Goal: Task Accomplishment & Management: Manage account settings

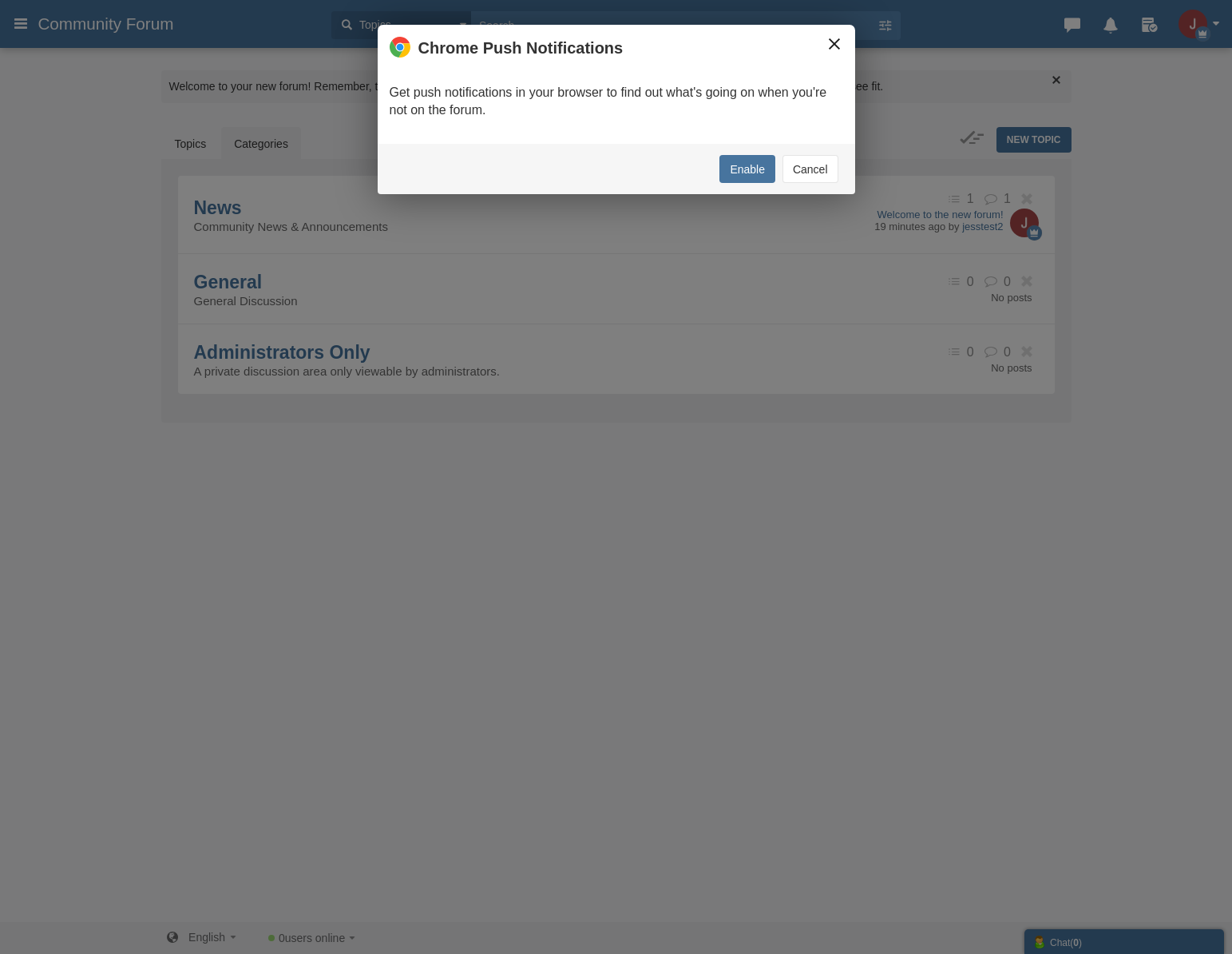
click at [826, 50] on button "×" at bounding box center [834, 44] width 18 height 18
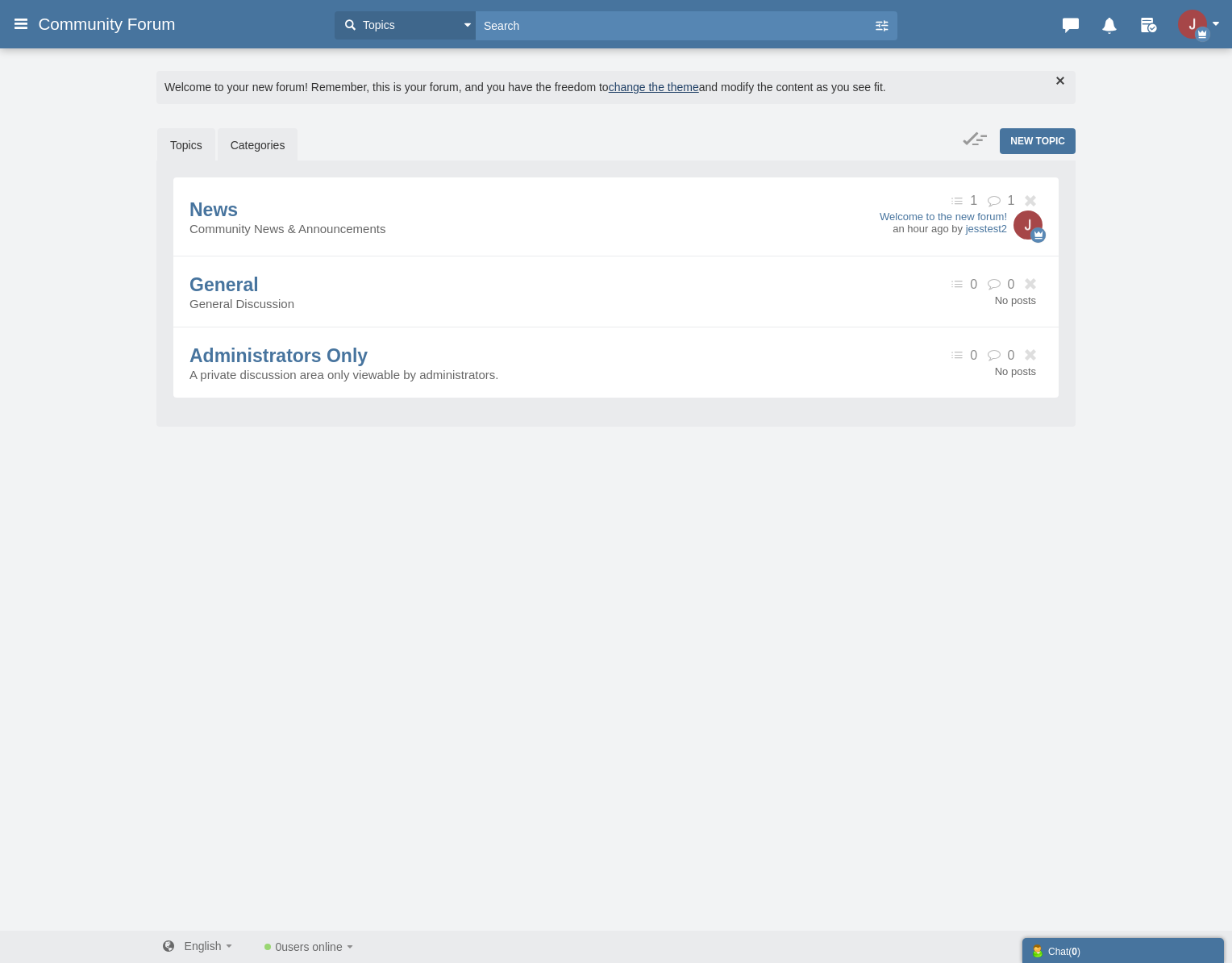
click at [204, 144] on link "Topics" at bounding box center [185, 146] width 58 height 34
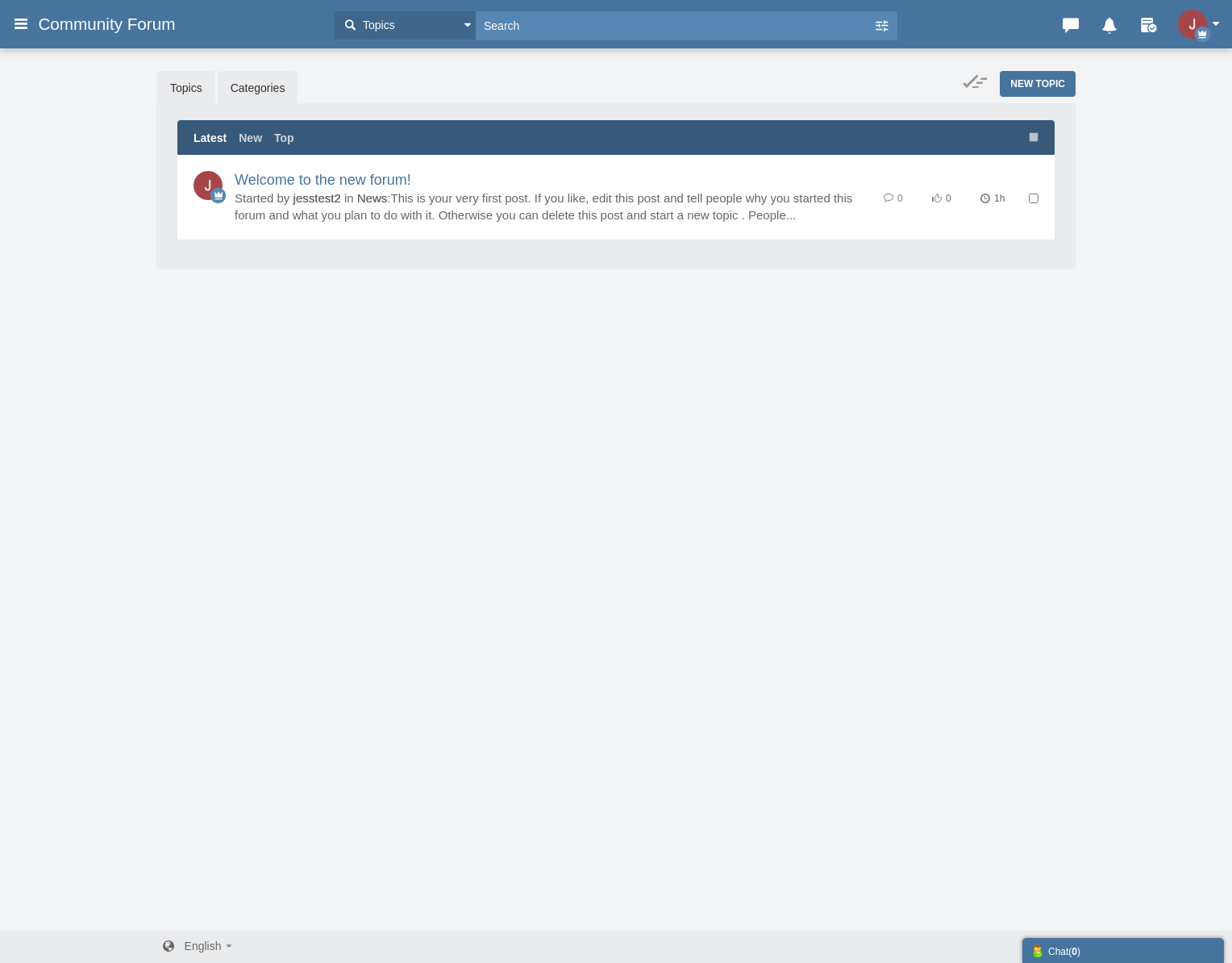
click at [250, 93] on link "Categories" at bounding box center [257, 88] width 80 height 34
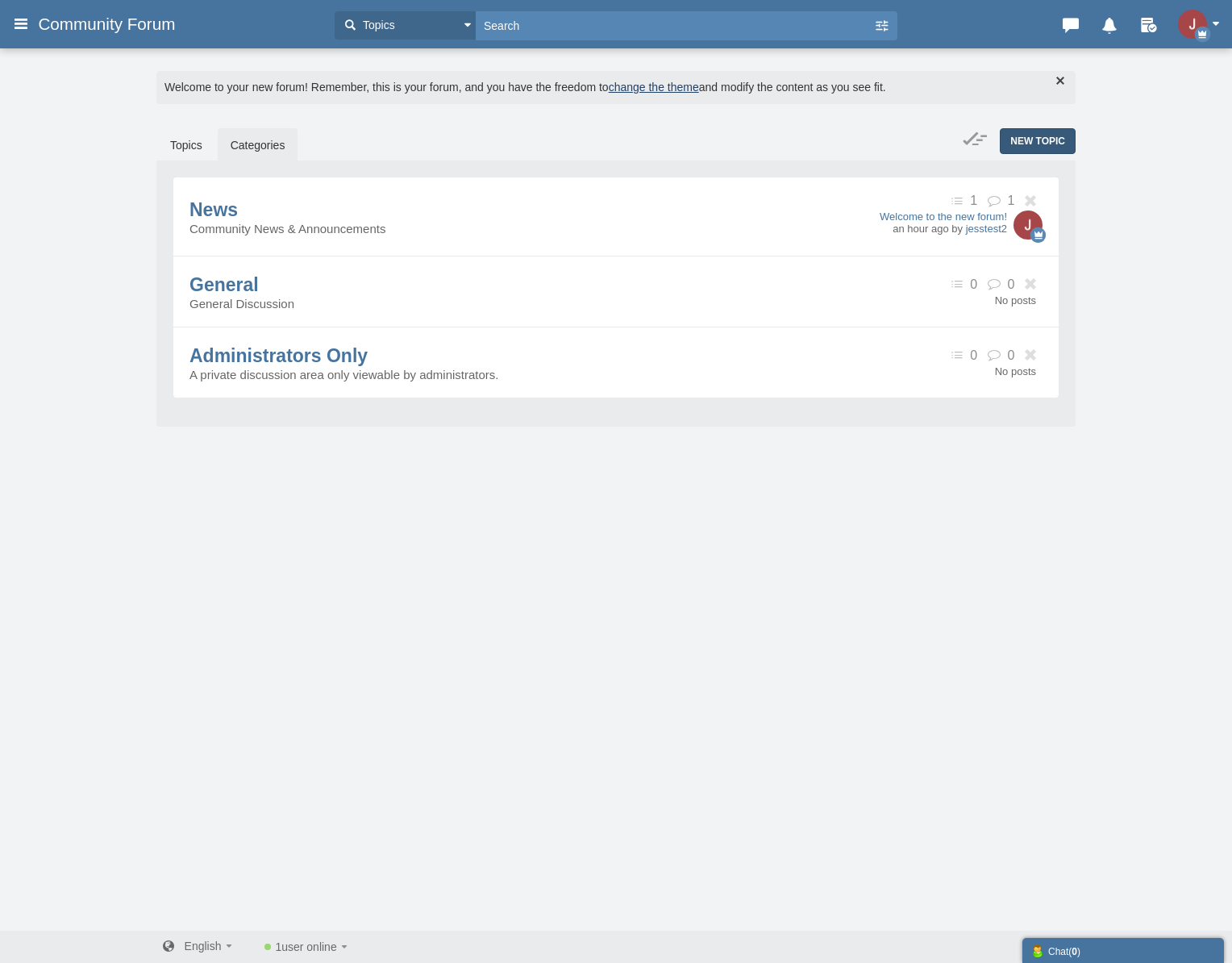
click at [1047, 145] on span "New Topic" at bounding box center [1038, 141] width 55 height 11
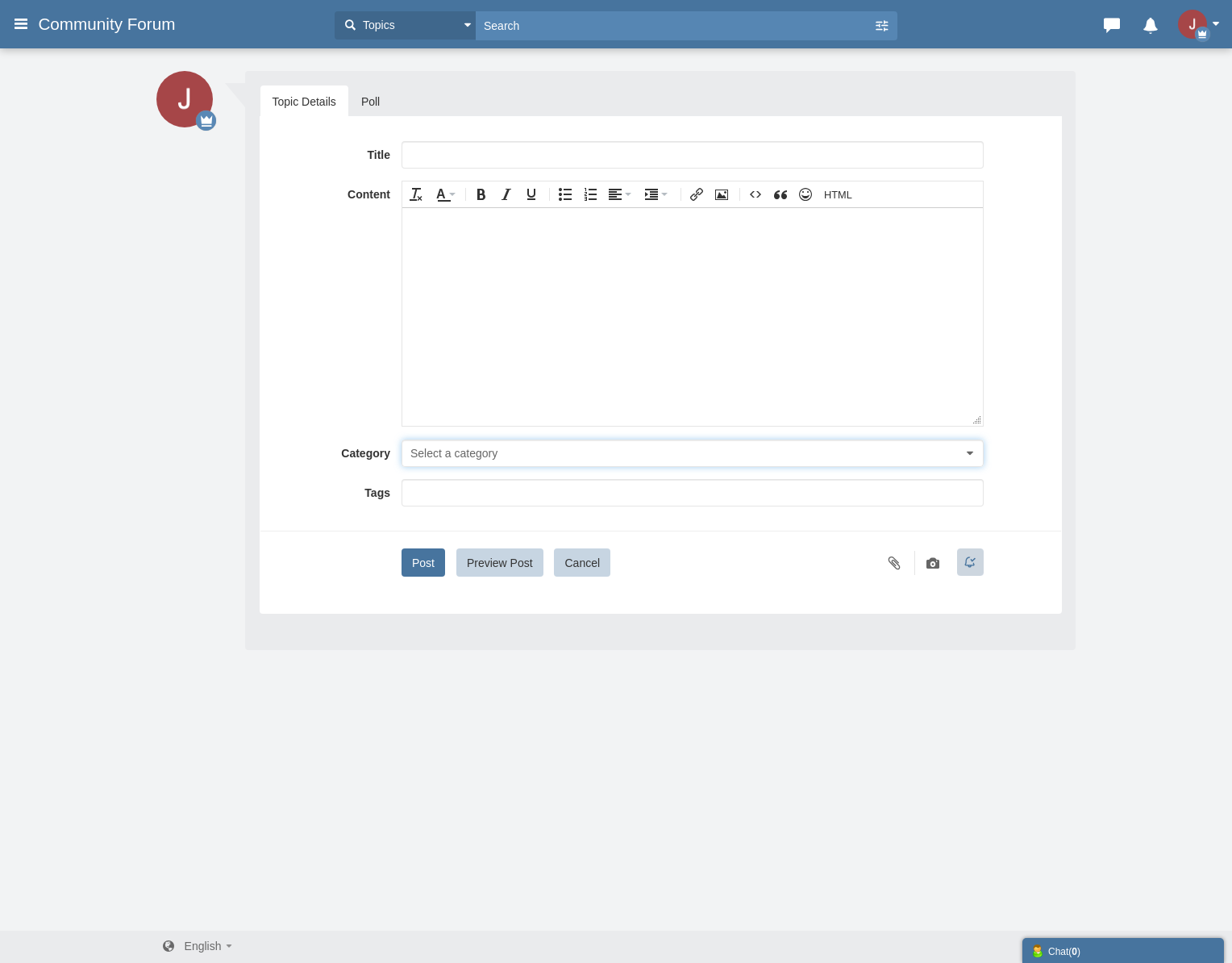
click at [473, 453] on span "Select a category" at bounding box center [454, 454] width 87 height 13
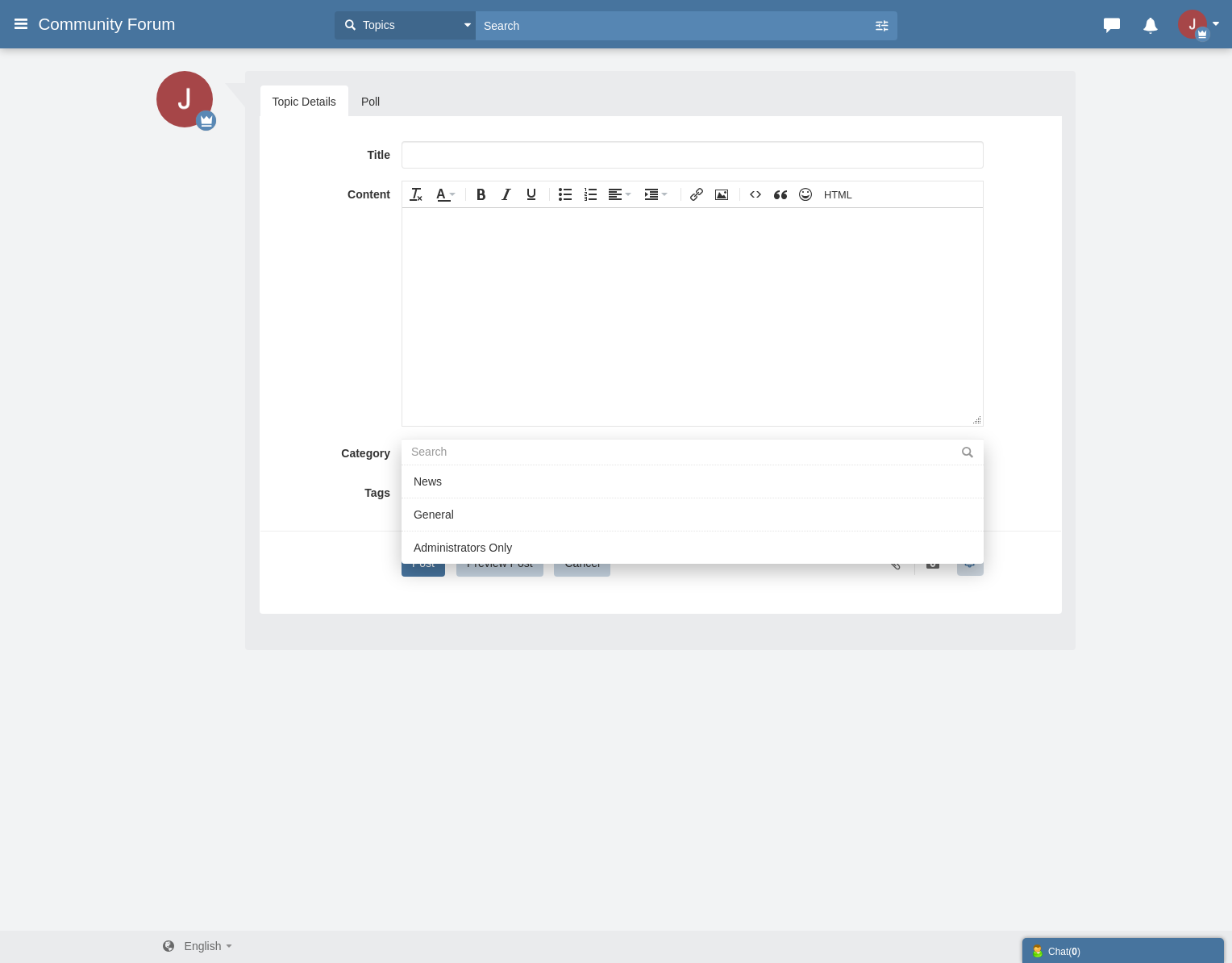
click at [512, 699] on div "Messages are turned off. Enable them to send or receive messages. Enable Messag…" at bounding box center [616, 488] width 1232 height 884
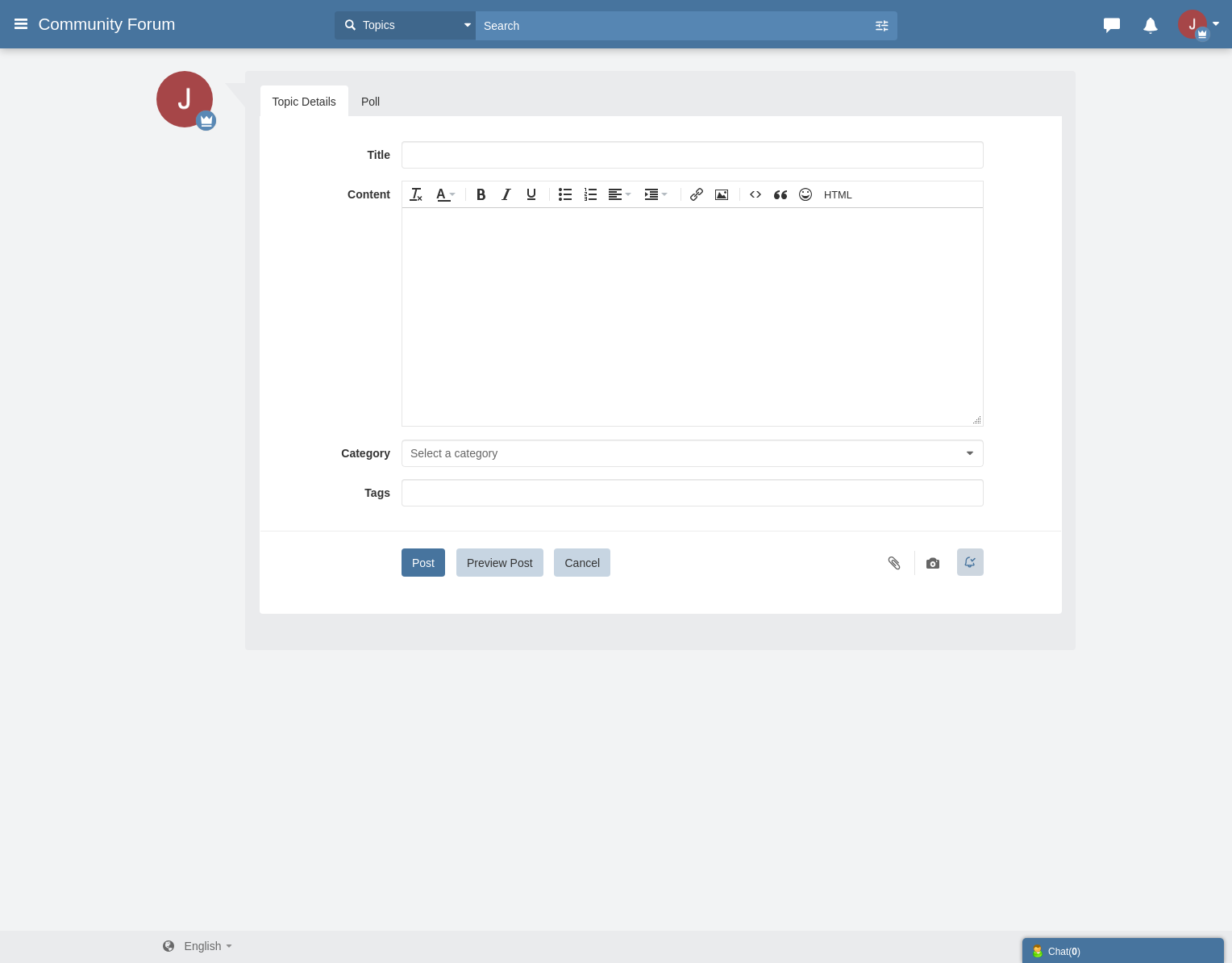
click at [444, 502] on span at bounding box center [692, 495] width 560 height 21
click at [692, 723] on div "Messages are turned off. Enable them to send or receive messages. Enable Messag…" at bounding box center [616, 488] width 1232 height 884
click at [1085, 954] on div "Chat ( 0 )" at bounding box center [1123, 950] width 185 height 17
click at [1080, 951] on span "( 0 )" at bounding box center [1074, 952] width 12 height 11
click at [374, 110] on link "Poll" at bounding box center [370, 101] width 43 height 32
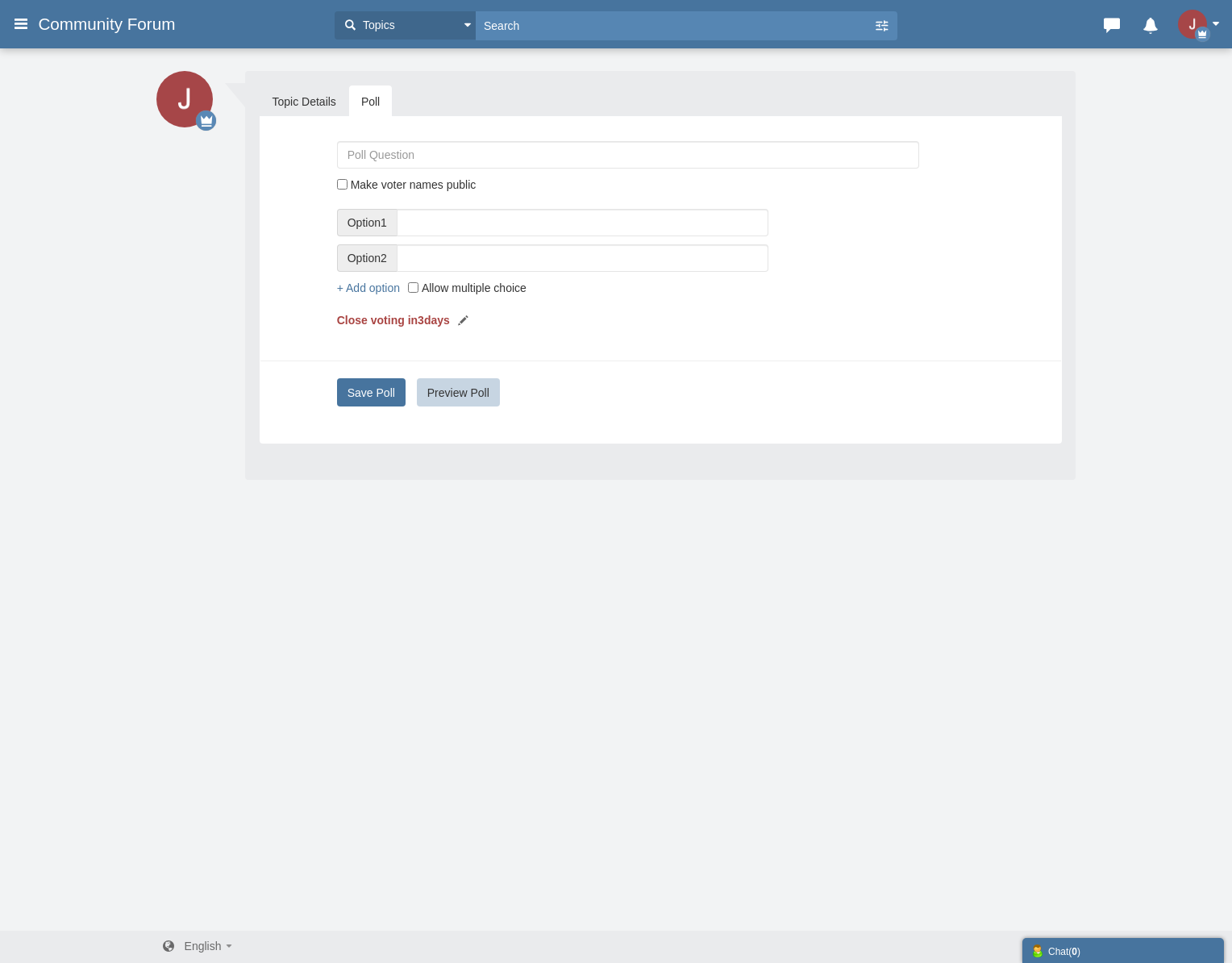
click at [428, 5] on header "Categories Members Calendar Community Forum Topics Topics Members" at bounding box center [616, 24] width 1232 height 48
click at [430, 33] on button "Topics" at bounding box center [405, 26] width 141 height 28
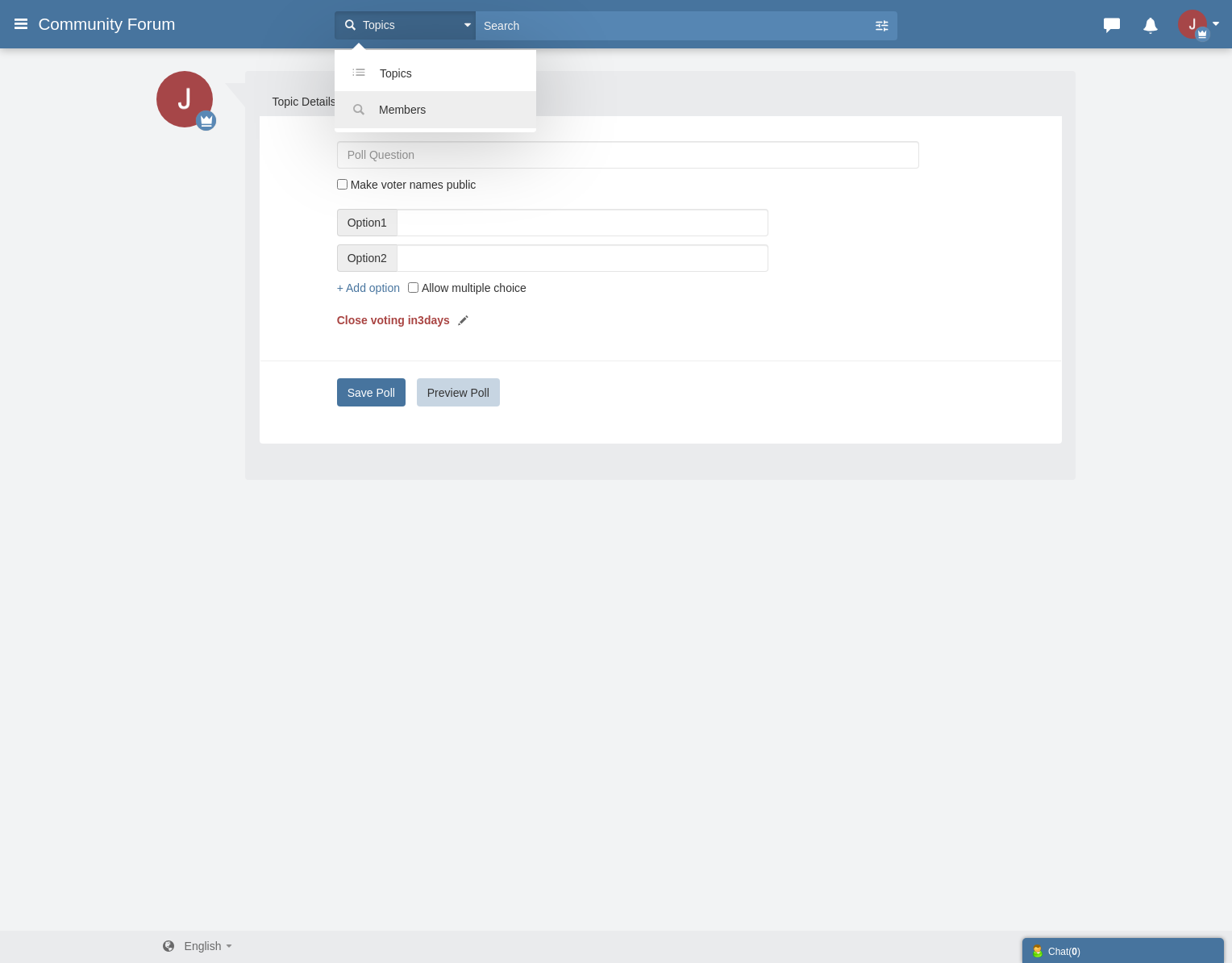
click at [412, 110] on span "Members" at bounding box center [402, 110] width 46 height 13
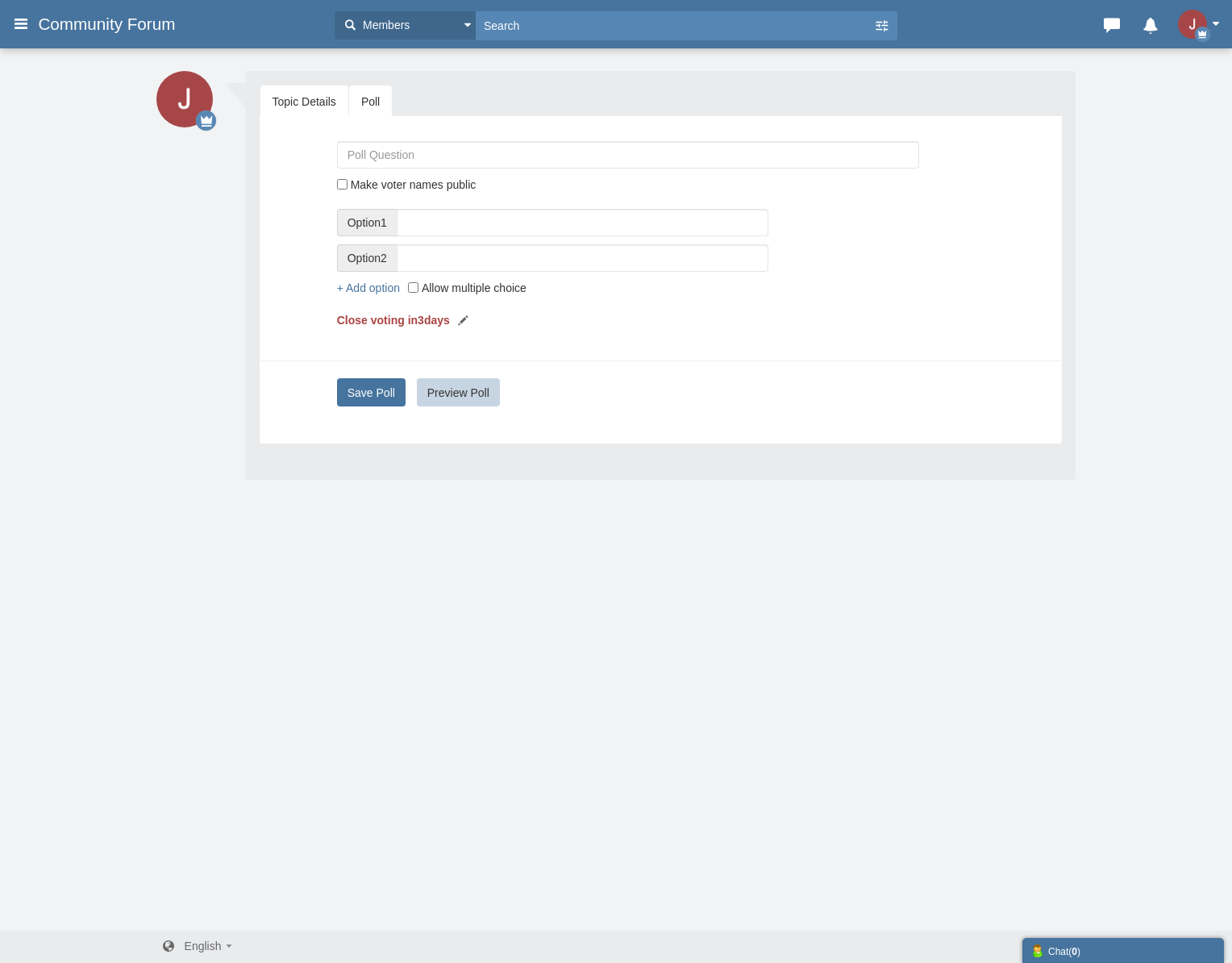
click at [322, 98] on link "Topic Details" at bounding box center [304, 101] width 88 height 32
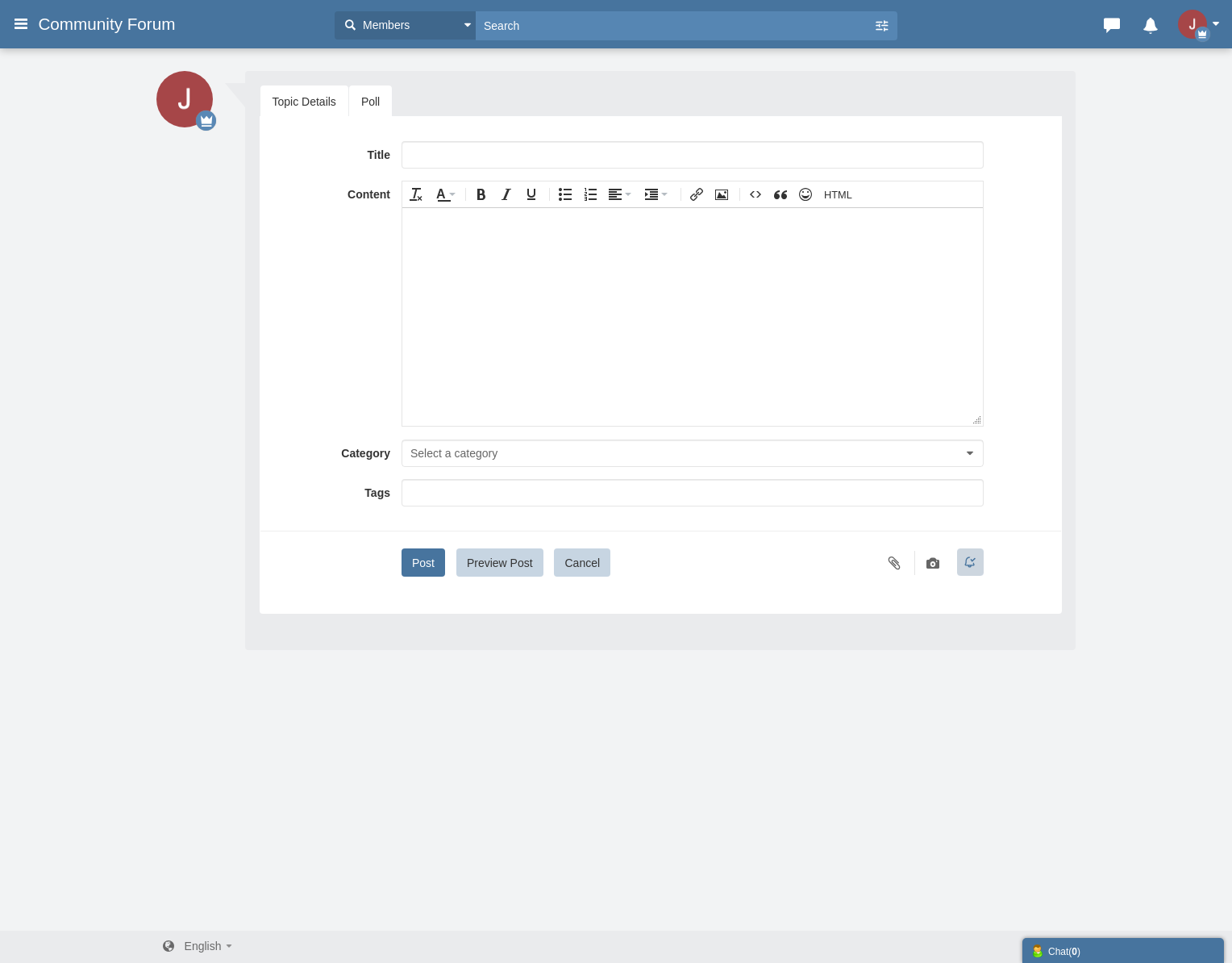
click at [360, 98] on link "Poll" at bounding box center [370, 101] width 43 height 32
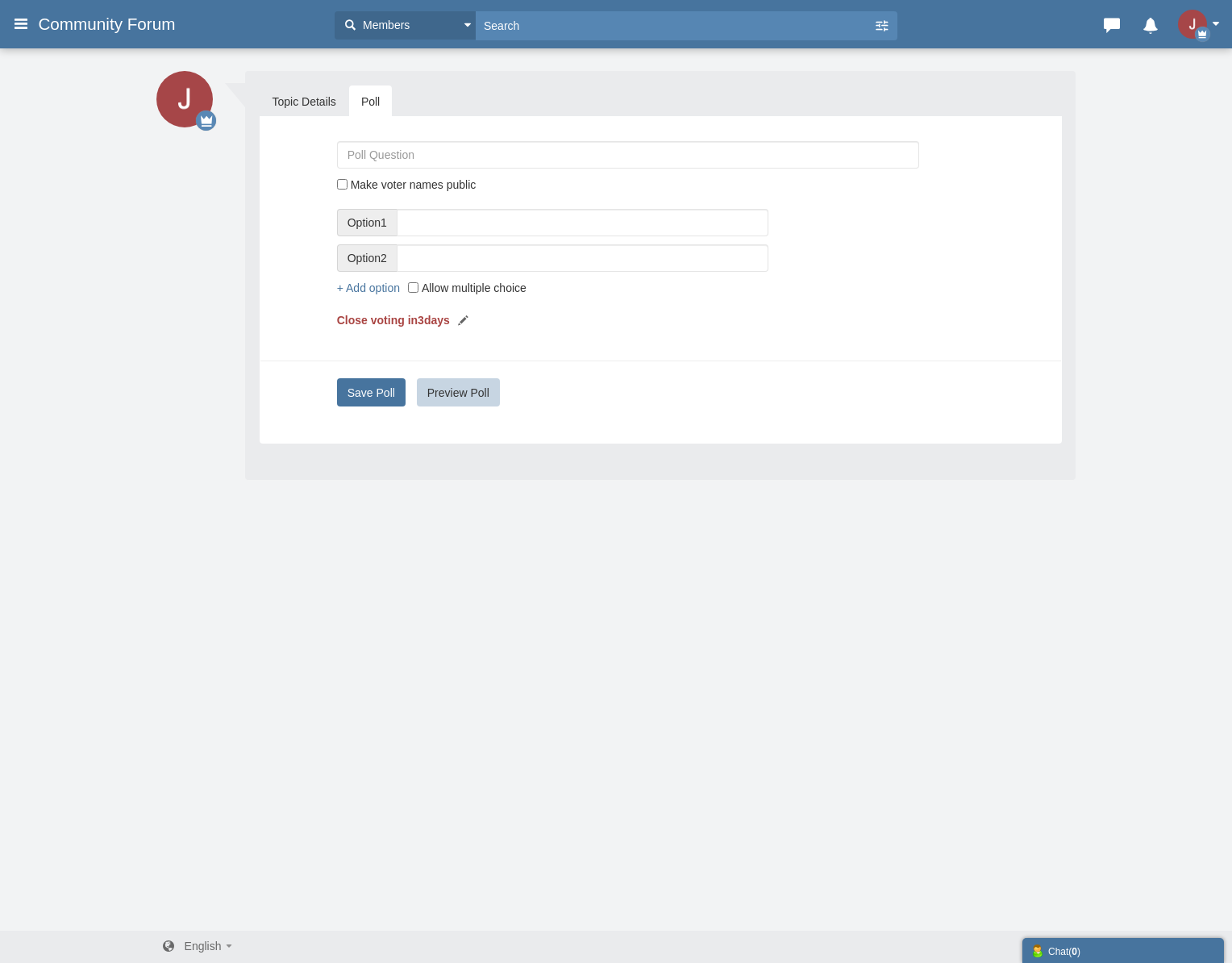
click at [407, 28] on span "Members" at bounding box center [385, 26] width 51 height 17
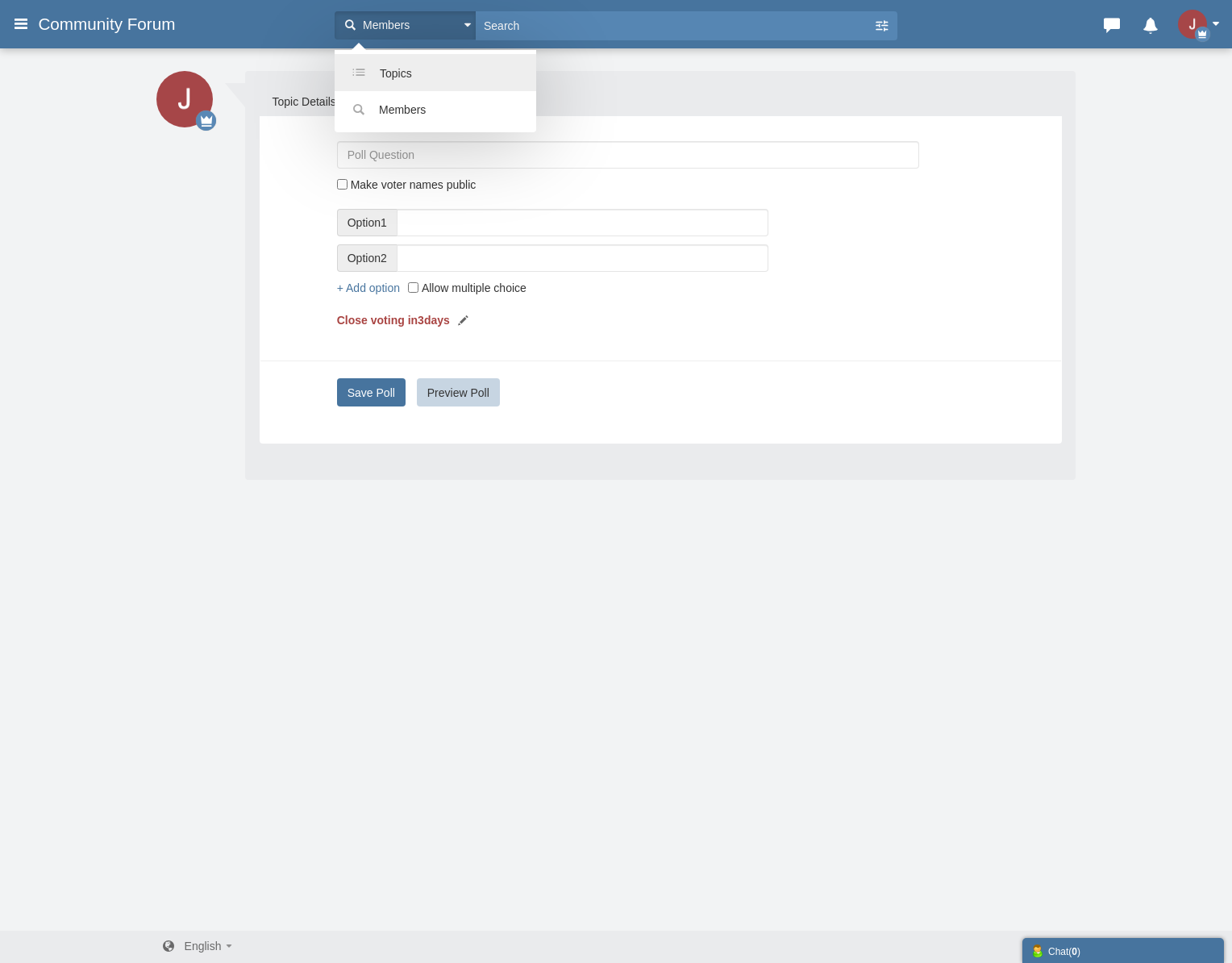
click at [402, 73] on span "Topics" at bounding box center [396, 74] width 32 height 13
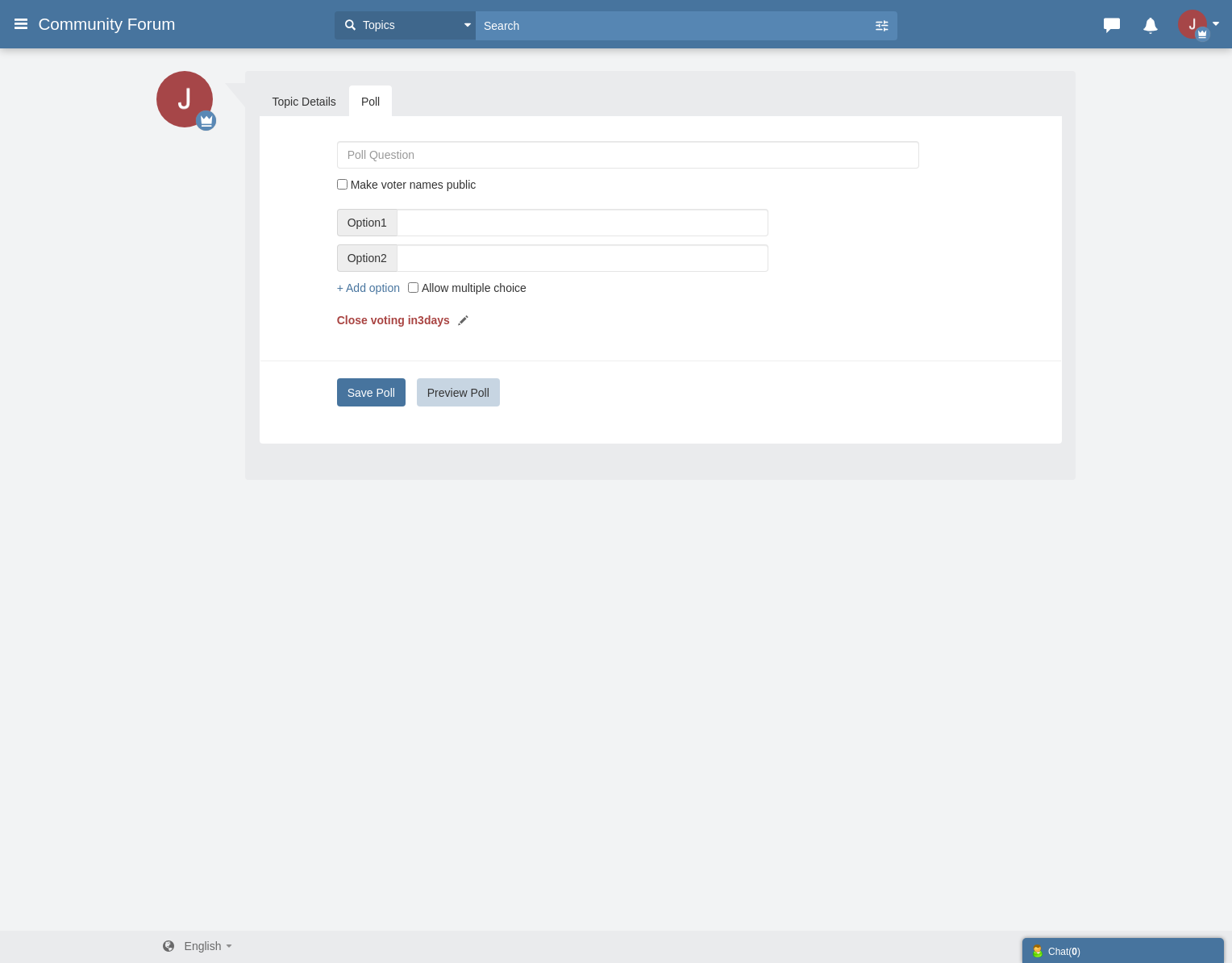
click at [22, 29] on icon at bounding box center [21, 23] width 18 height 29
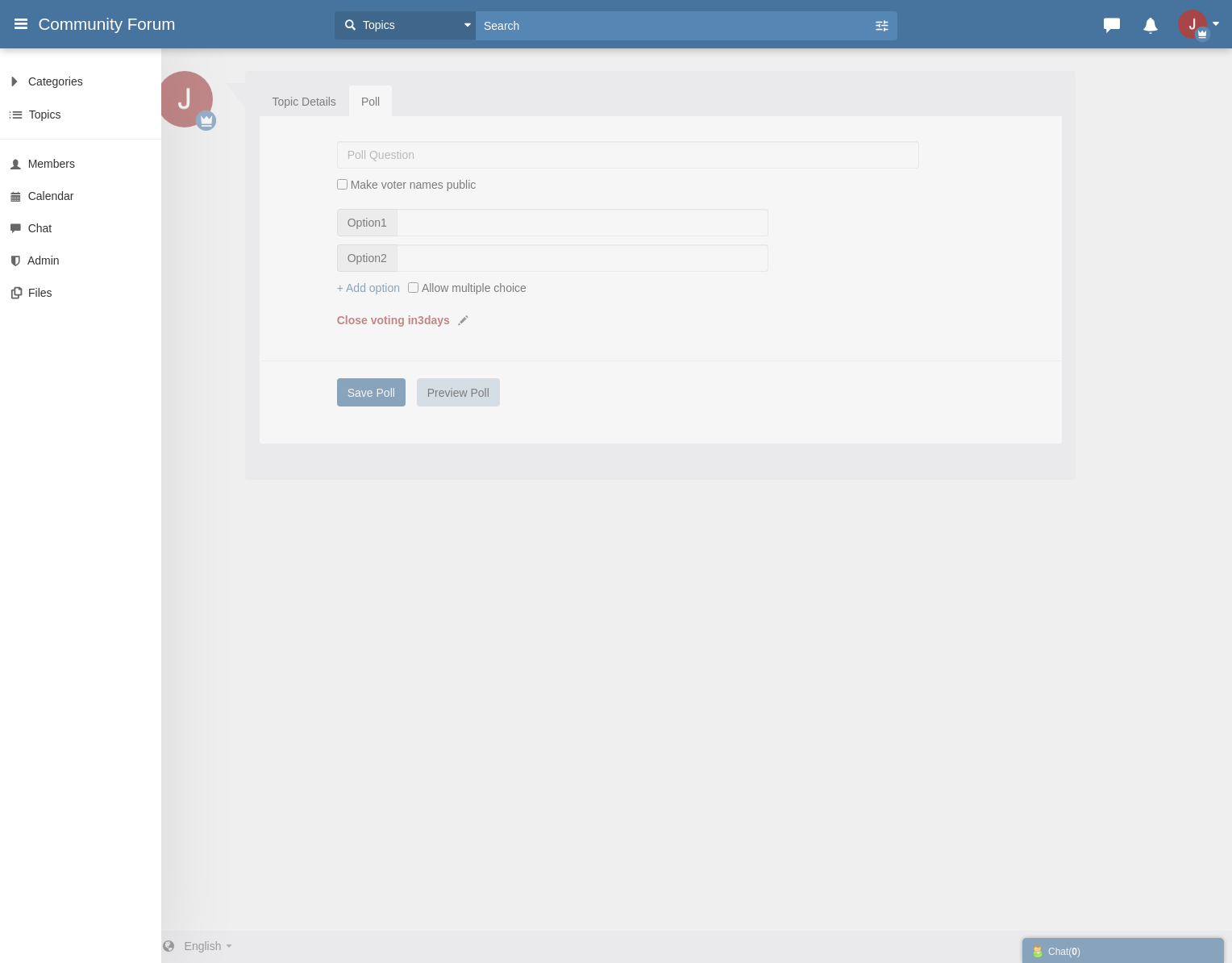
click at [200, 316] on div "Categories All Categories Categories News General Administrators Only Topics Se…" at bounding box center [616, 481] width 1232 height 963
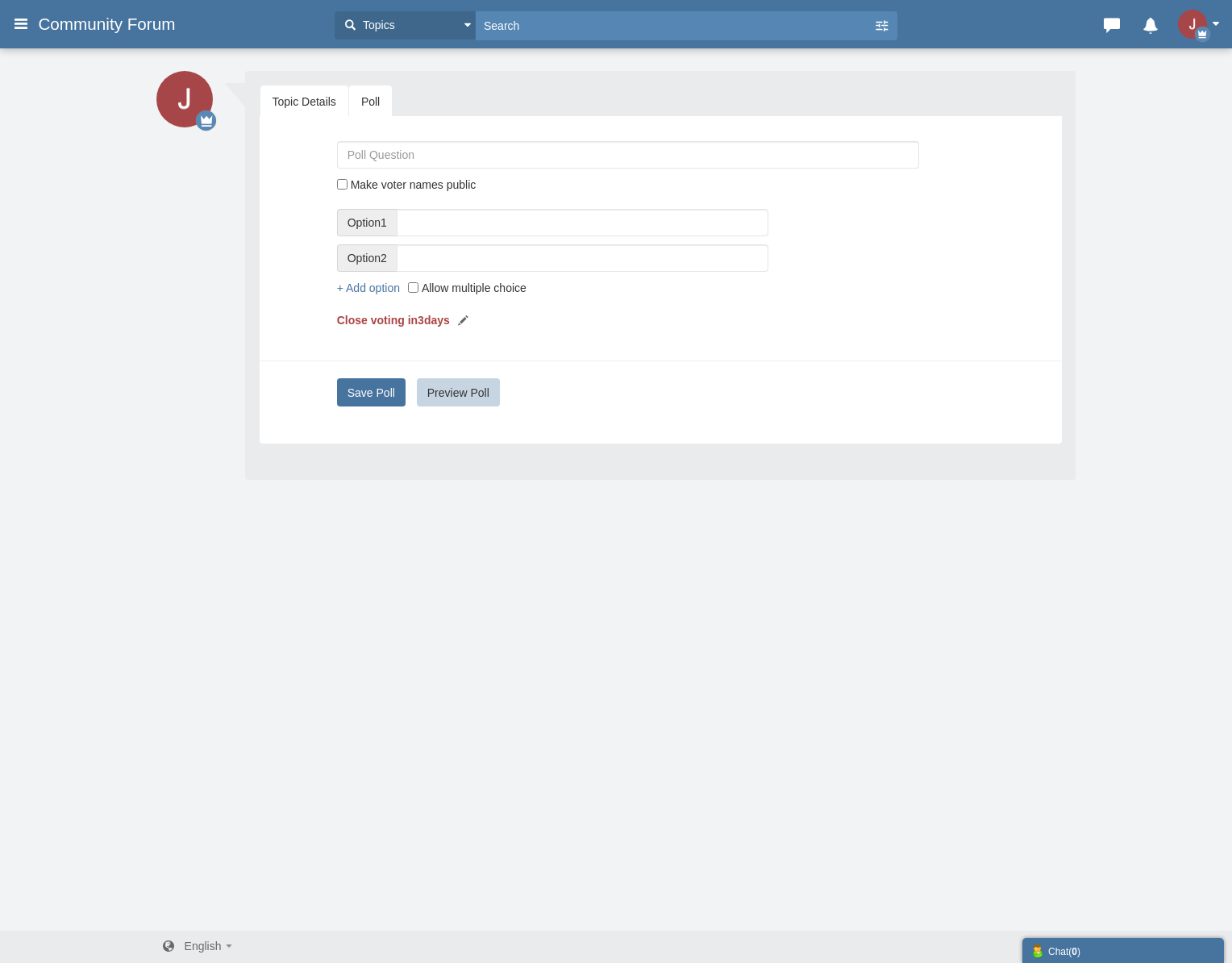
click at [322, 107] on link "Topic Details" at bounding box center [304, 101] width 88 height 32
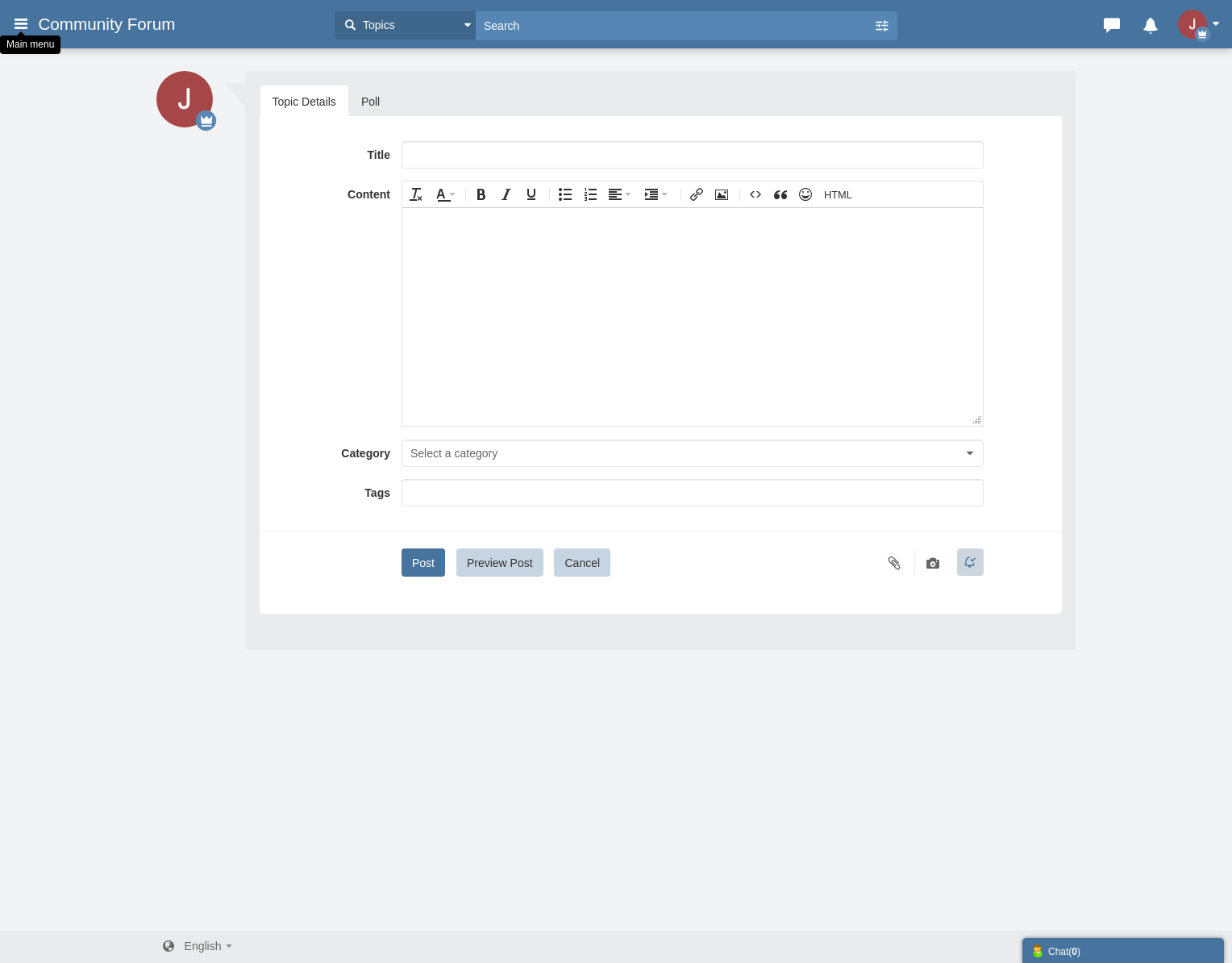
click at [30, 24] on h3 "Community Forum" at bounding box center [179, 24] width 297 height 29
click at [25, 27] on icon at bounding box center [21, 23] width 18 height 29
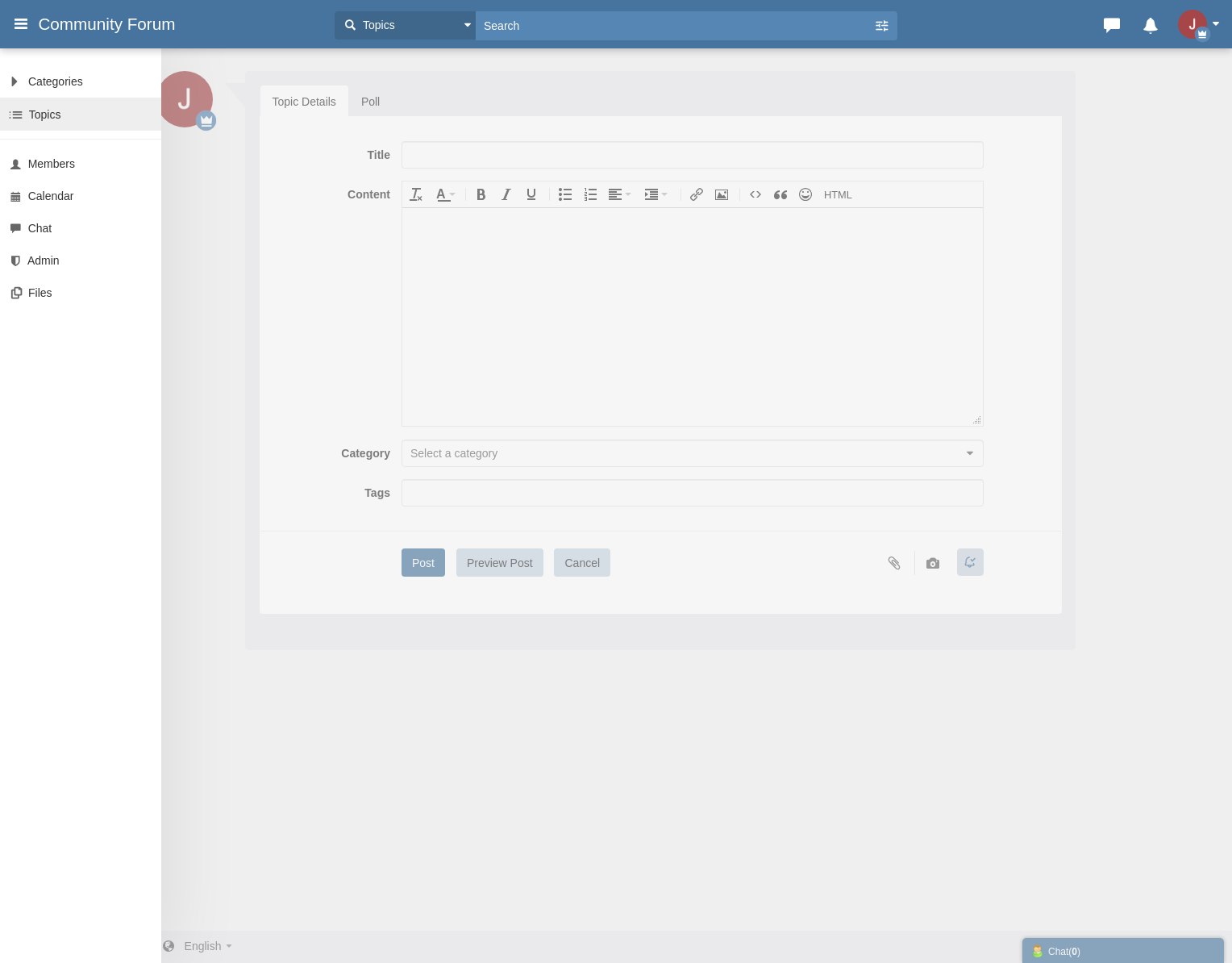
click at [51, 115] on span "Topics" at bounding box center [45, 114] width 32 height 13
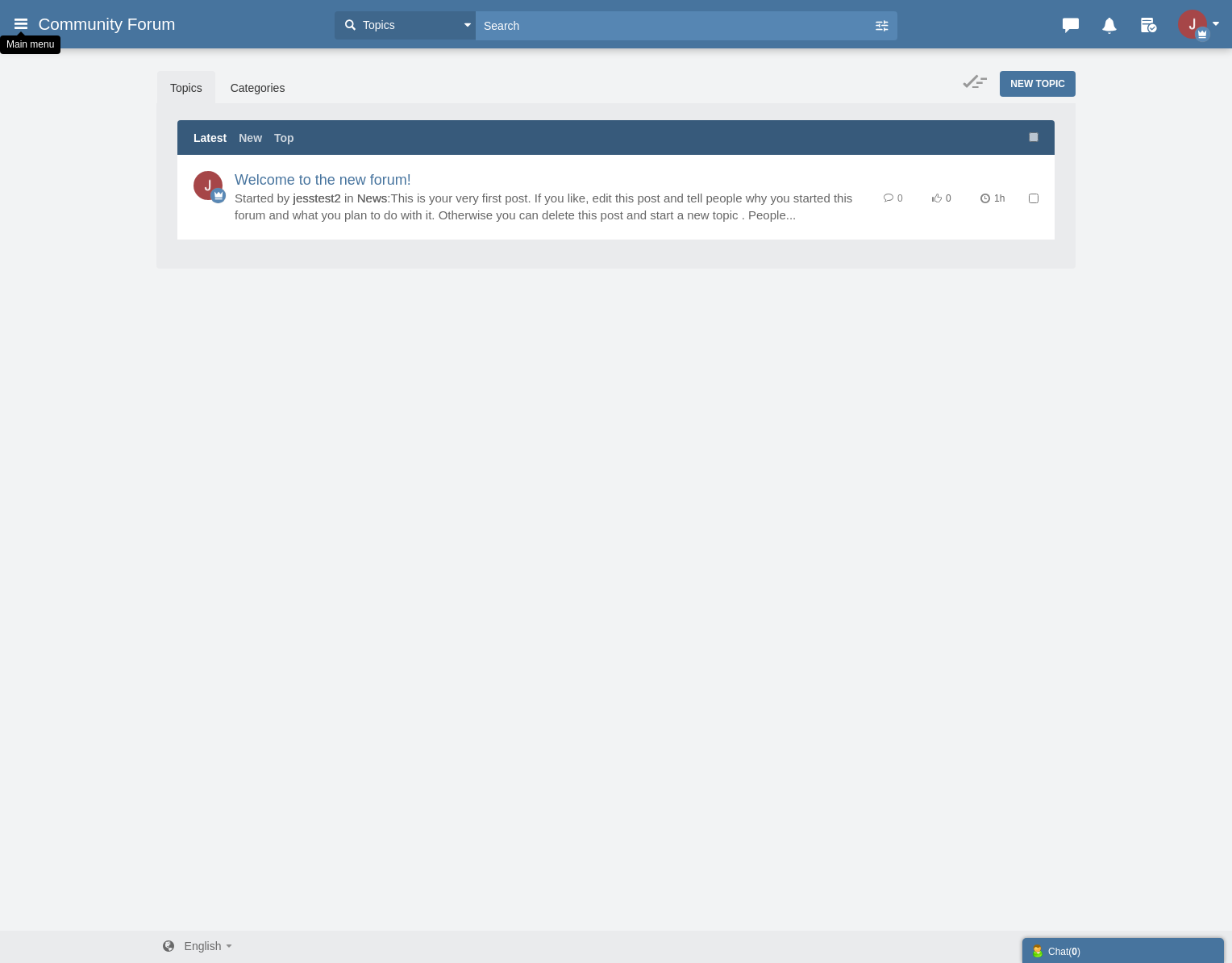
click at [25, 17] on icon at bounding box center [21, 23] width 18 height 29
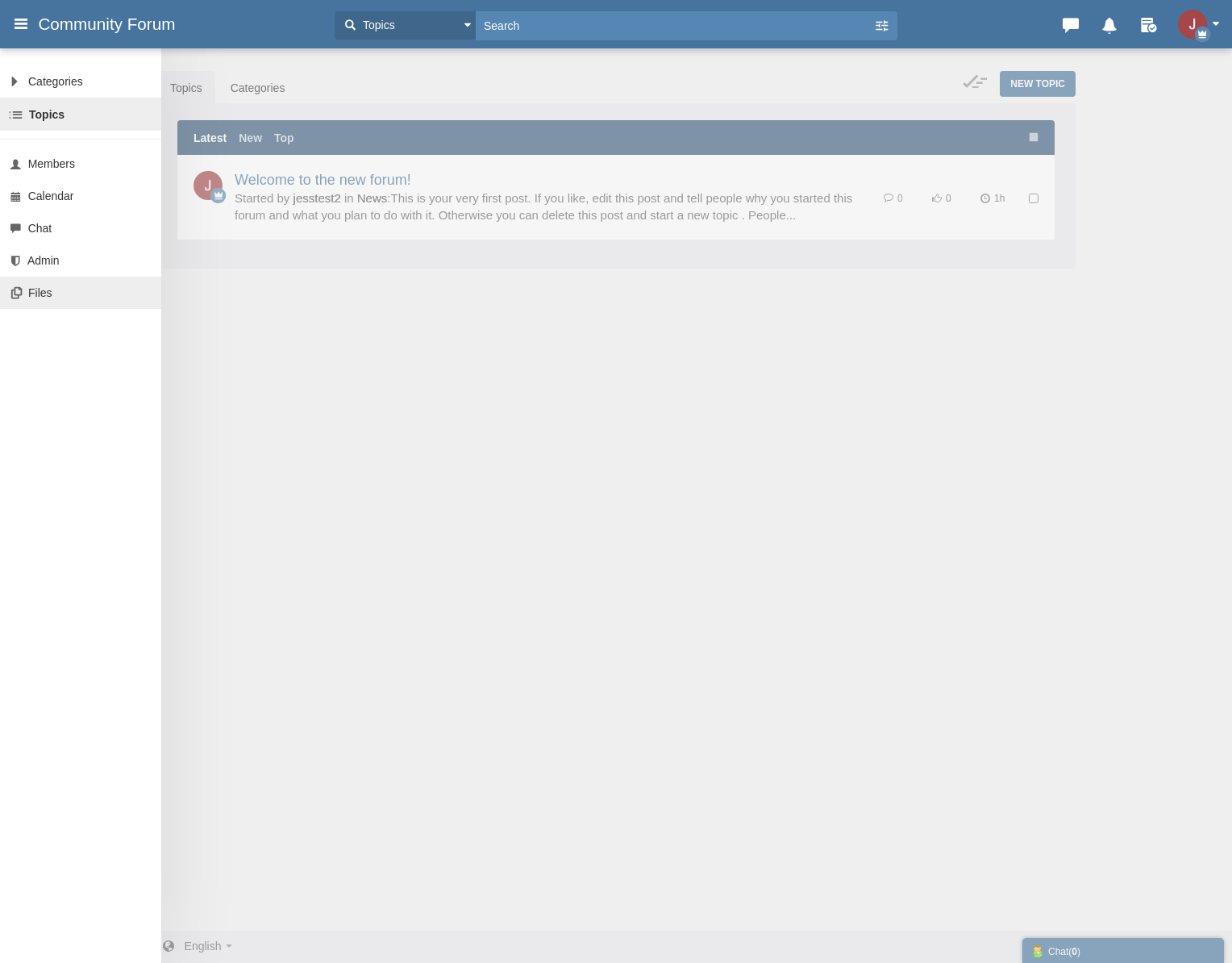
click at [82, 288] on link "Files" at bounding box center [80, 293] width 162 height 32
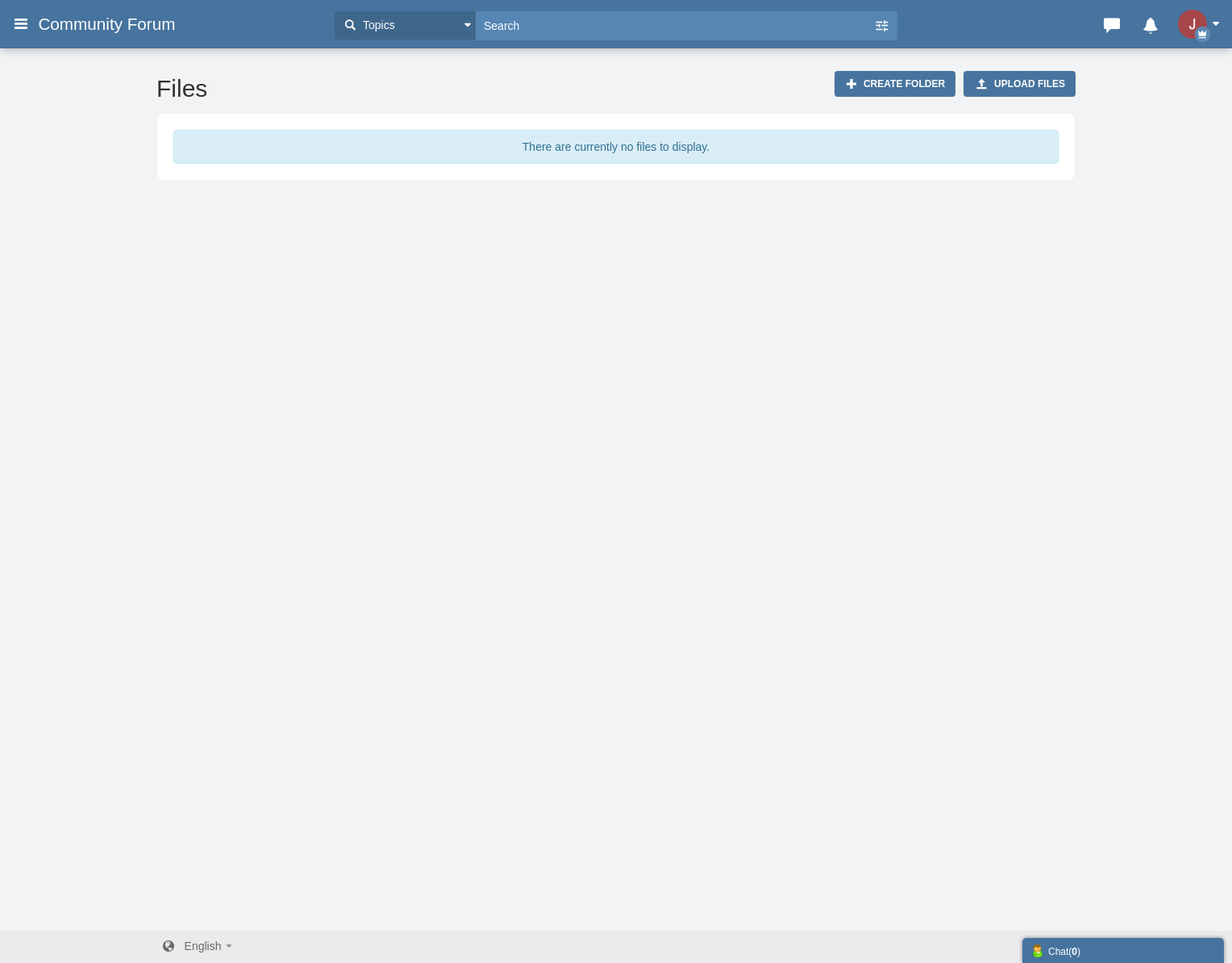
click at [30, 31] on h3 "Community Forum" at bounding box center [179, 24] width 297 height 29
click at [22, 30] on icon at bounding box center [21, 23] width 18 height 29
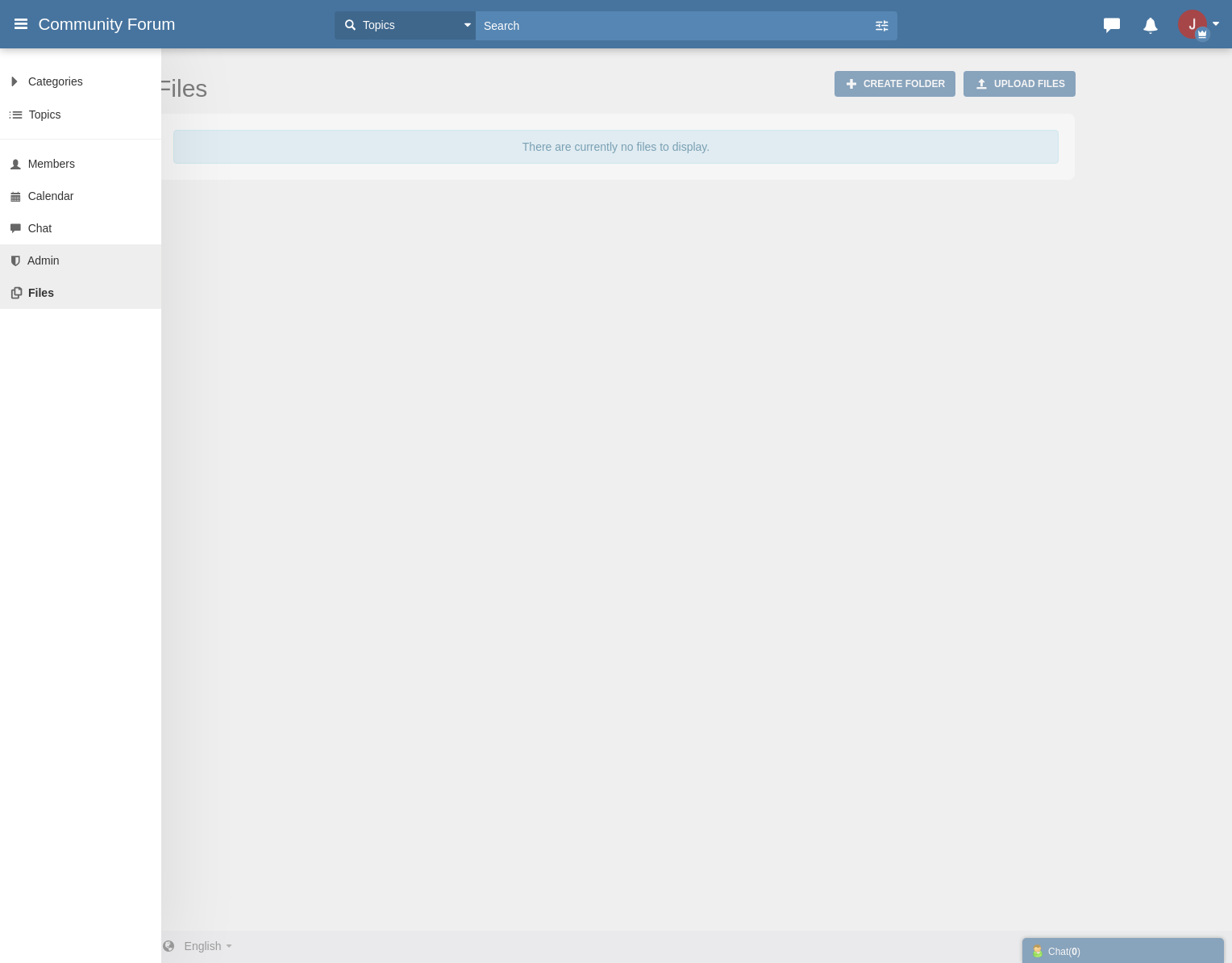
click at [57, 249] on link "Admin" at bounding box center [80, 260] width 162 height 32
click at [66, 209] on link "Calendar" at bounding box center [80, 196] width 162 height 32
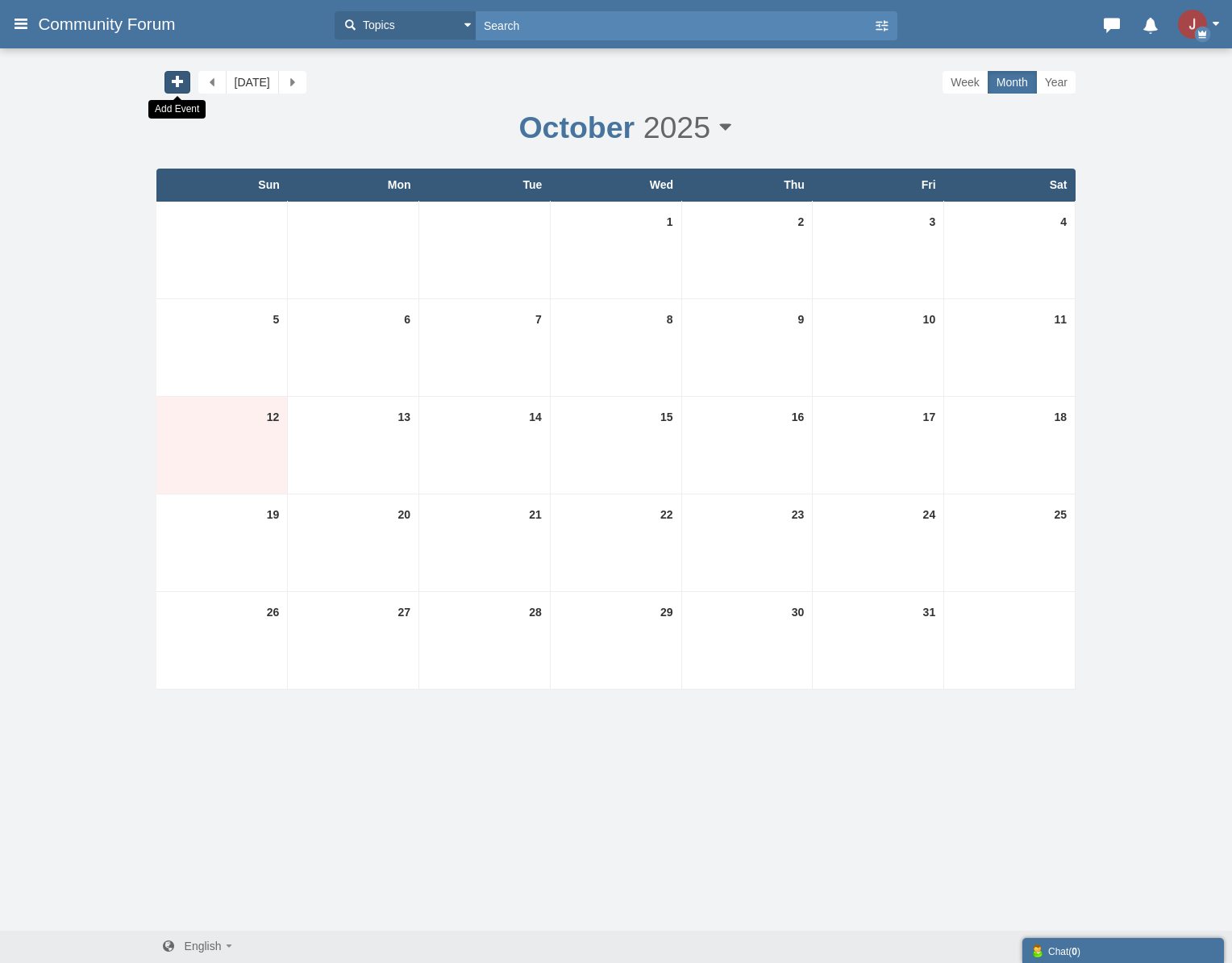
click at [176, 88] on icon at bounding box center [177, 82] width 16 height 17
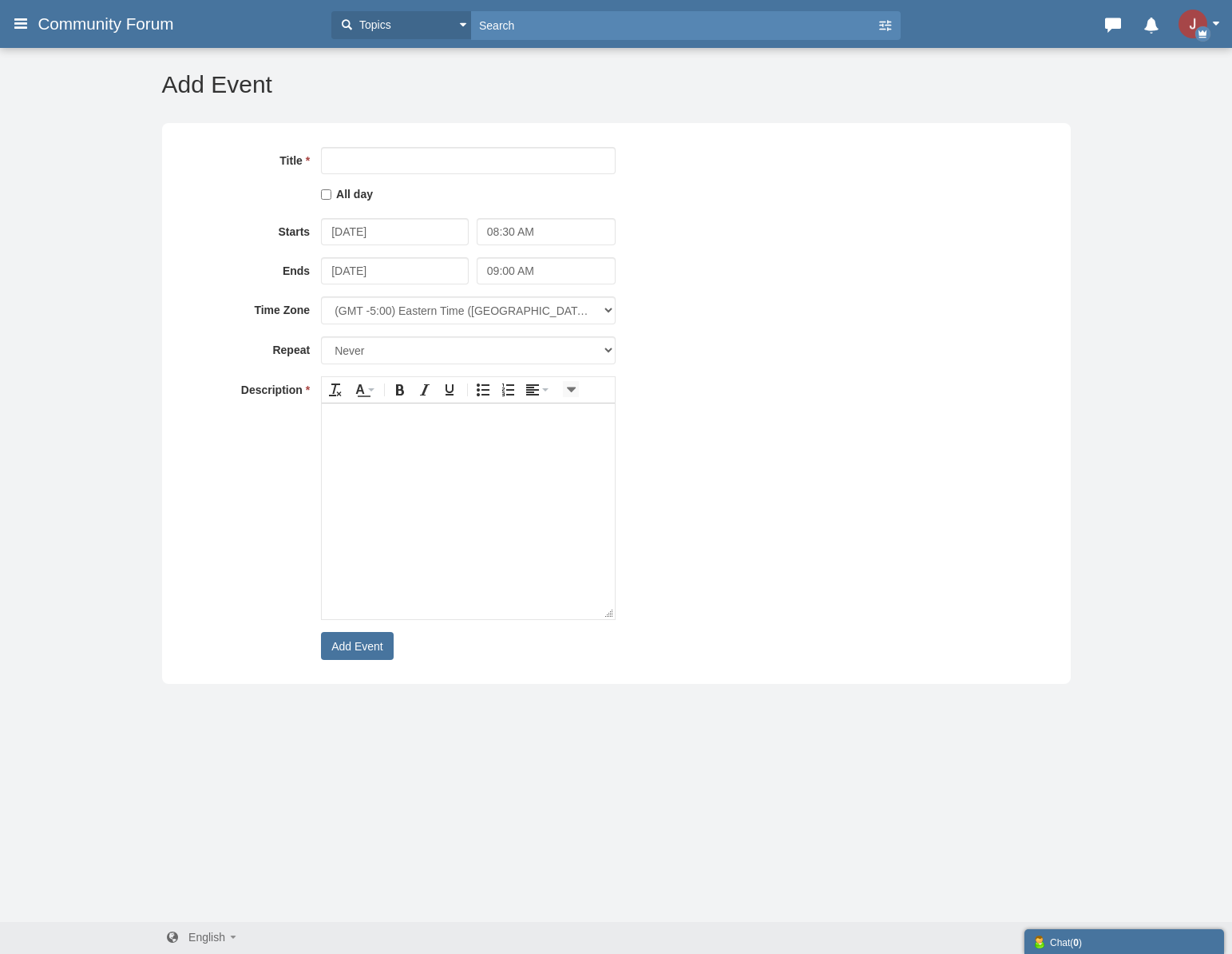
select select "-5"
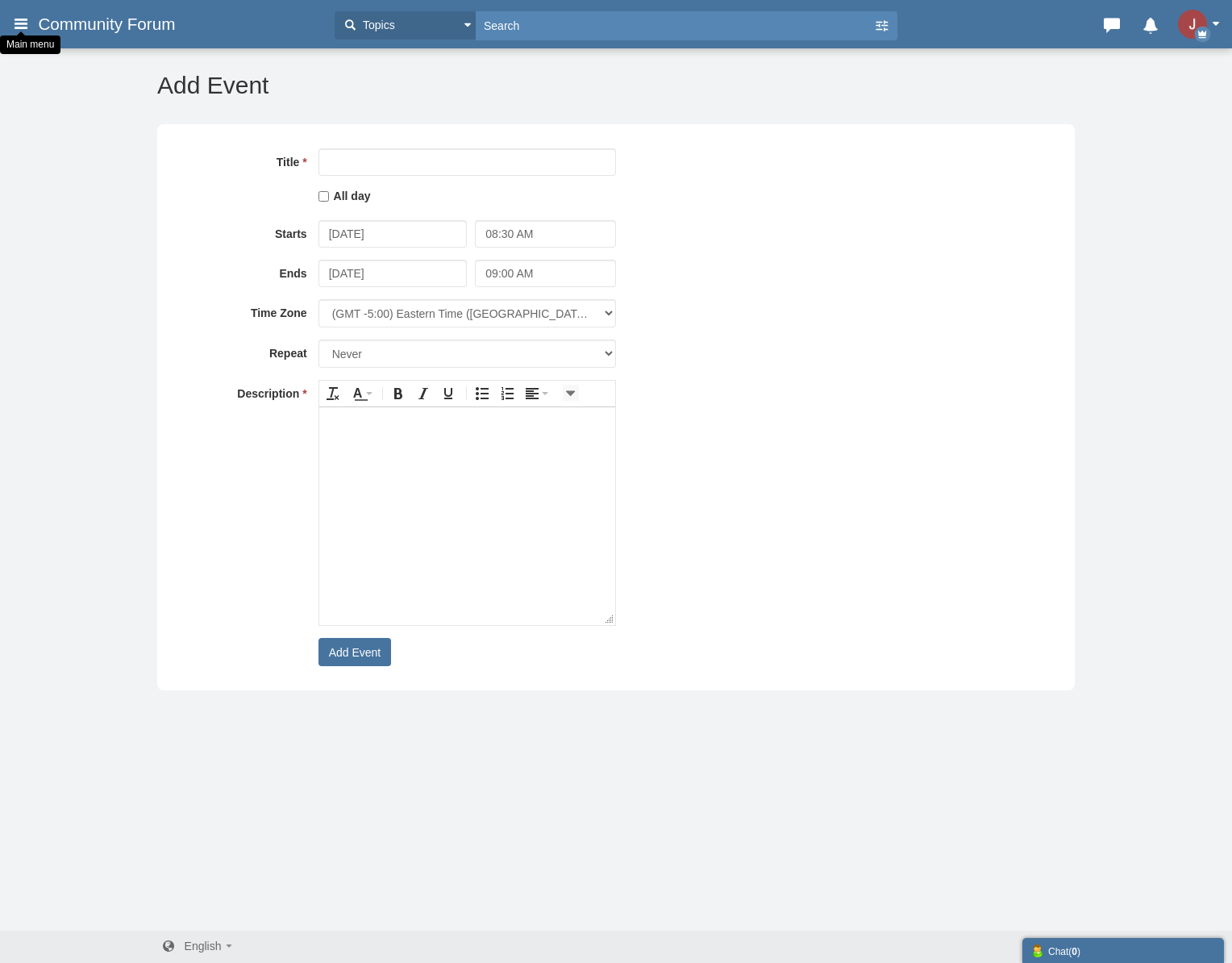
click at [19, 28] on icon at bounding box center [21, 23] width 18 height 29
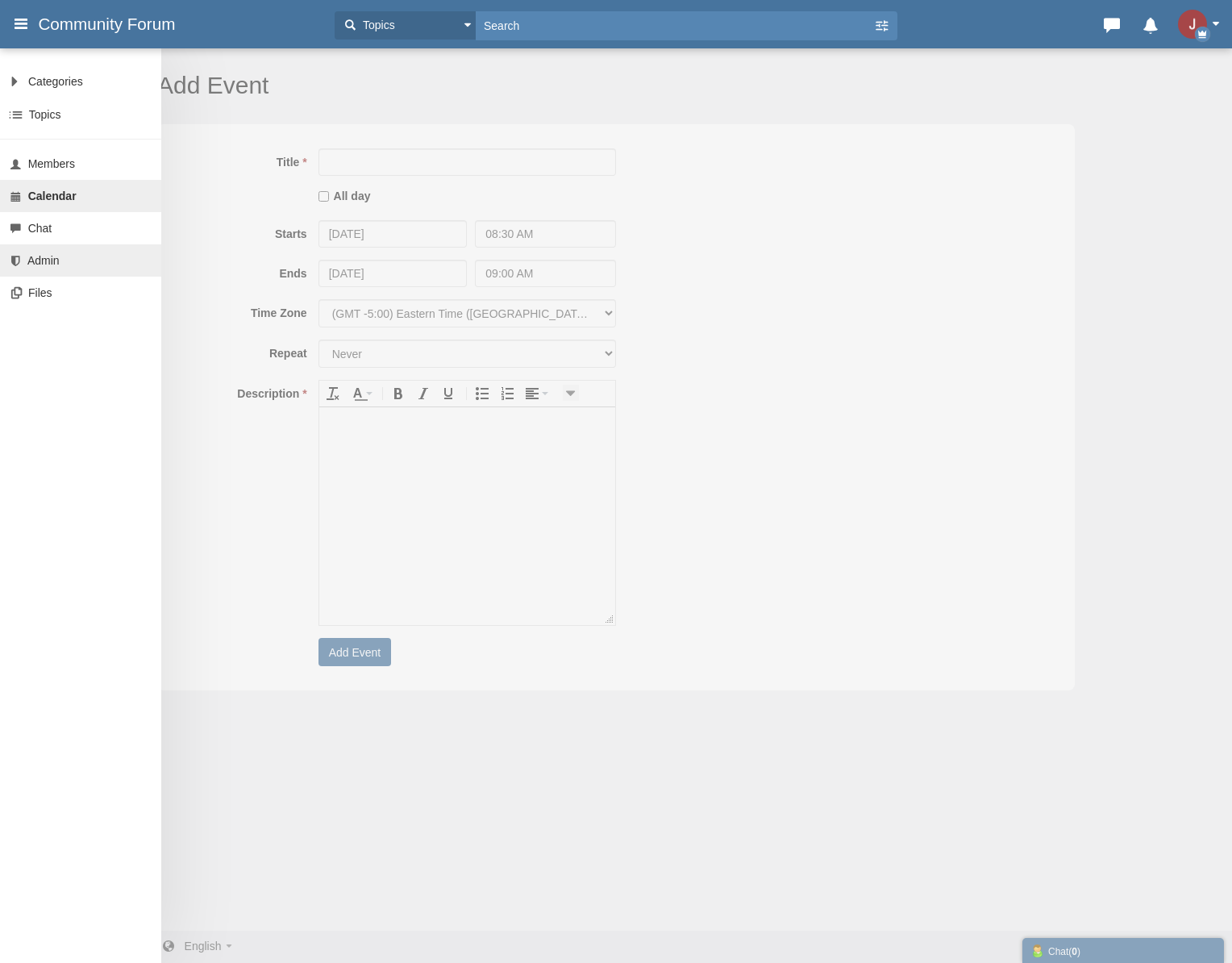
click at [75, 255] on link "Admin" at bounding box center [80, 260] width 162 height 32
click at [26, 36] on div "Main menu" at bounding box center [30, 45] width 61 height 19
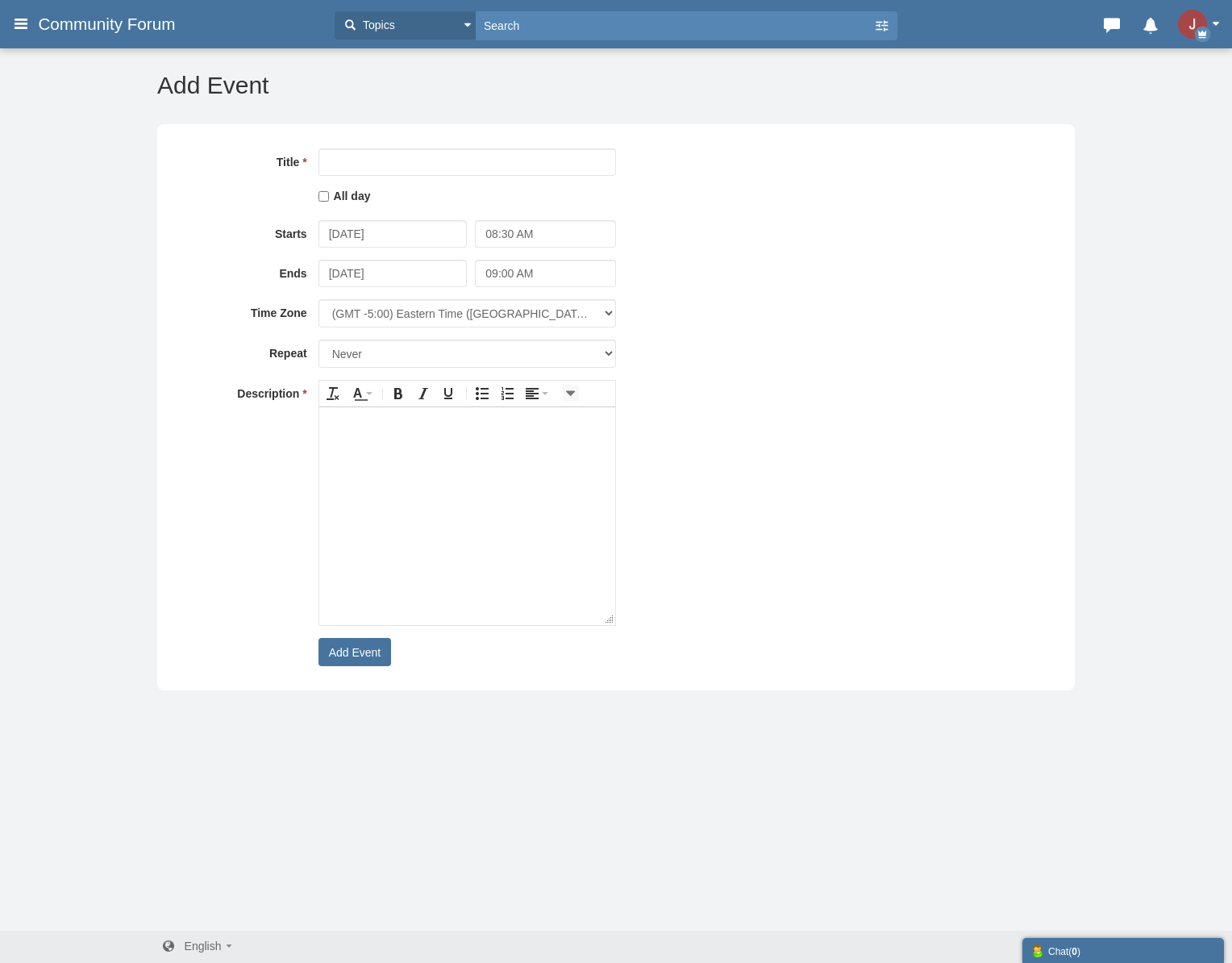
drag, startPoint x: 97, startPoint y: 24, endPoint x: 217, endPoint y: 26, distance: 120.0
click at [98, 24] on span "Community Forum" at bounding box center [113, 24] width 149 height 19
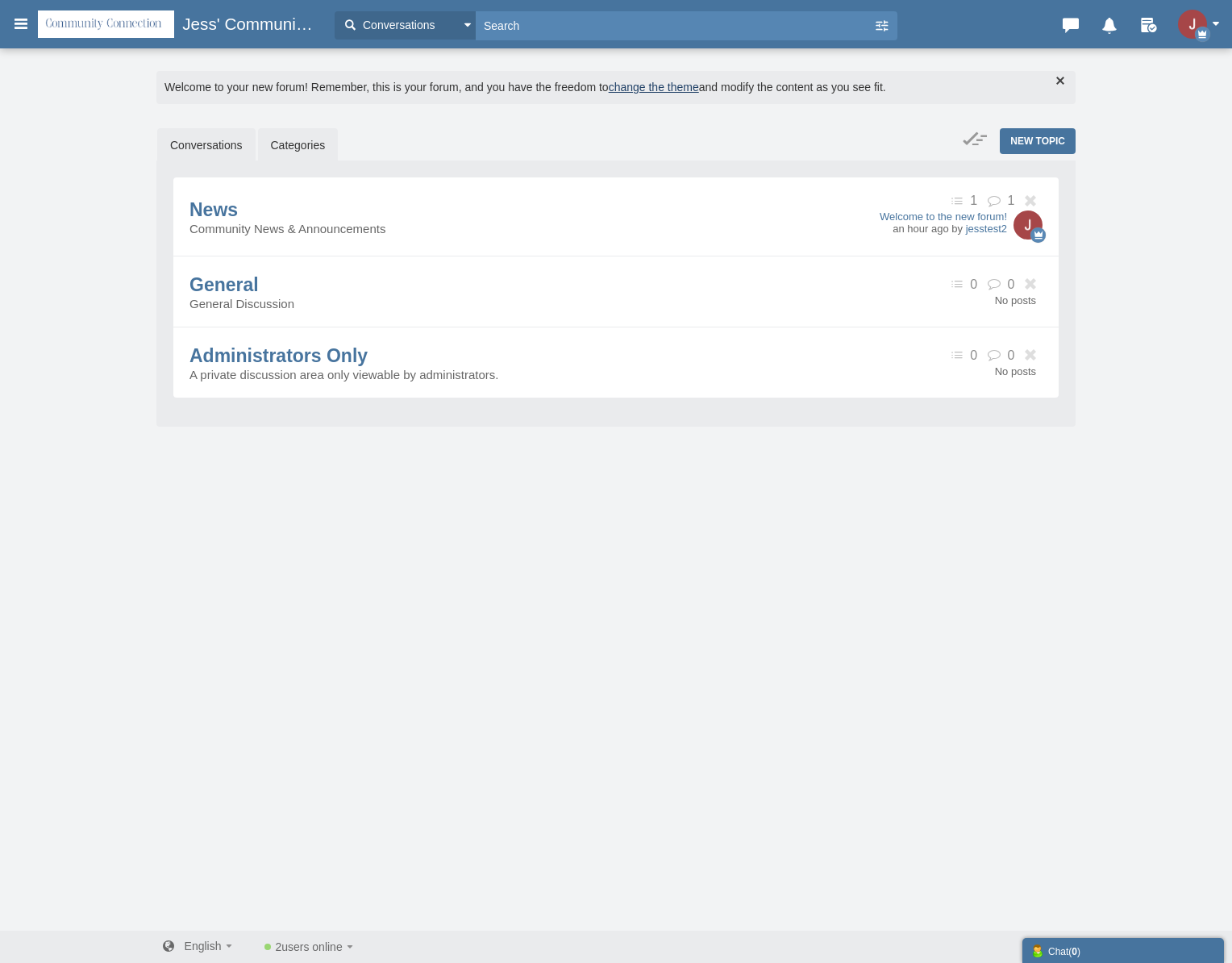
click at [218, 149] on link "Conversations" at bounding box center [206, 146] width 98 height 34
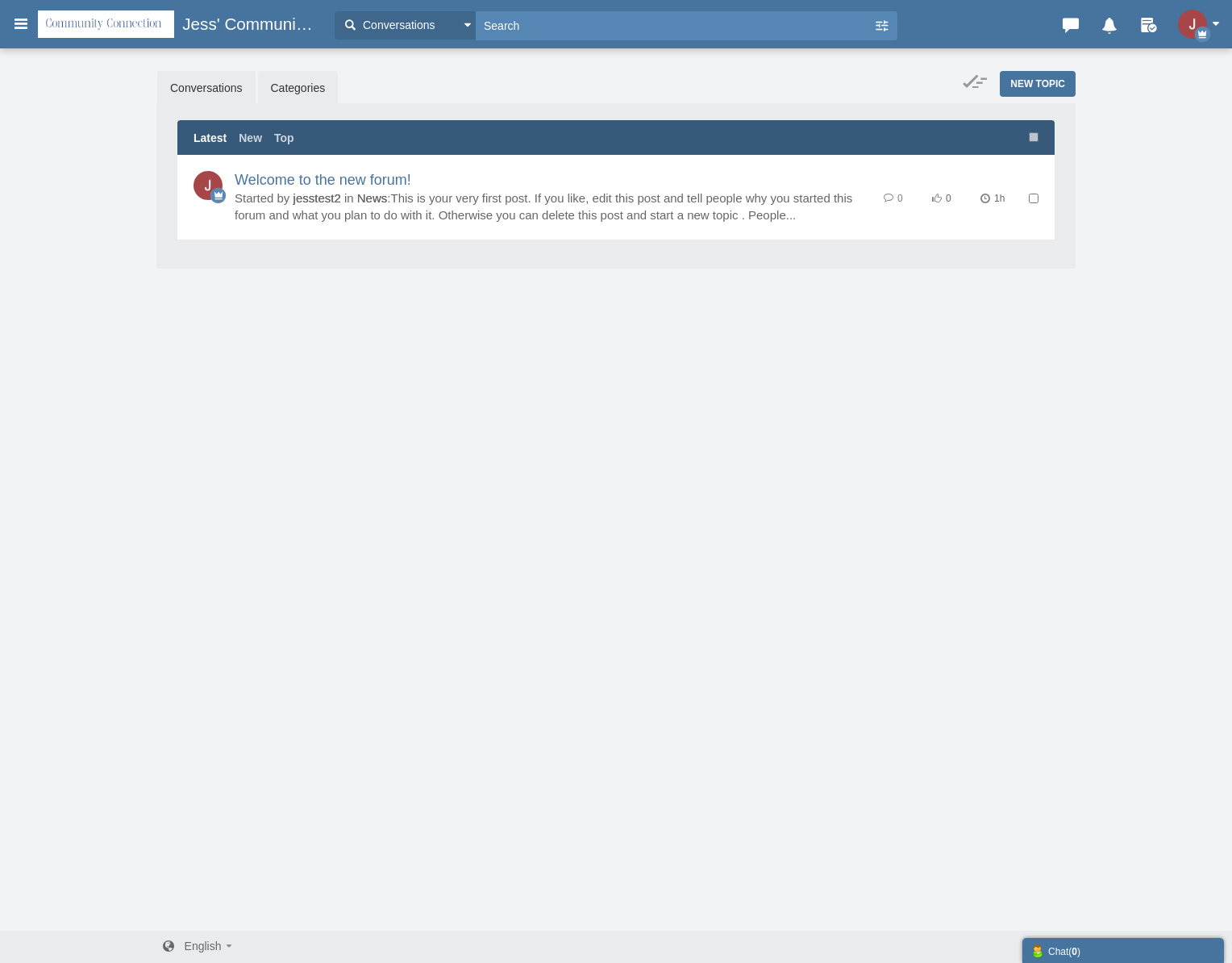
click at [290, 88] on link "Categories" at bounding box center [298, 88] width 80 height 34
